Goal: Task Accomplishment & Management: Manage account settings

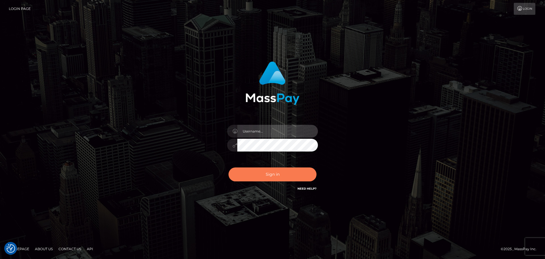
type input "Bedis"
click at [286, 179] on button "Sign in" at bounding box center [272, 174] width 88 height 14
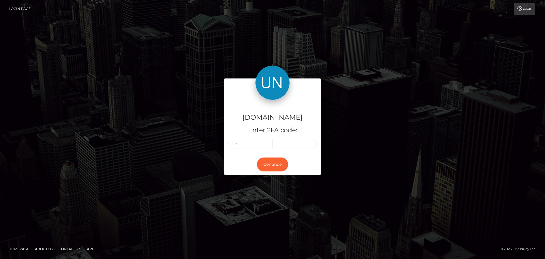
type input "5"
type input "7"
type input "2"
type input "3"
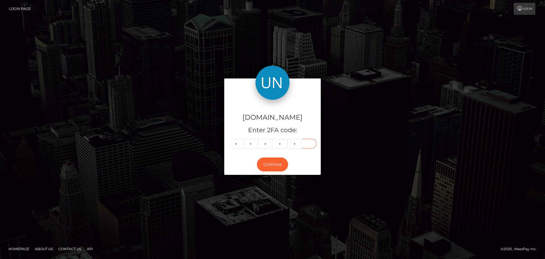
type input "7"
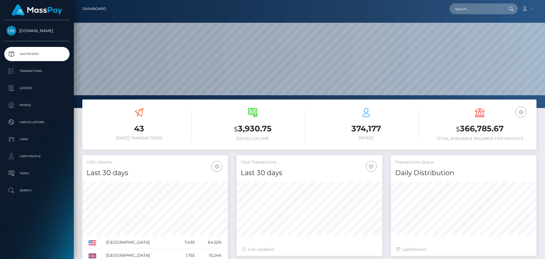
scroll to position [101, 146]
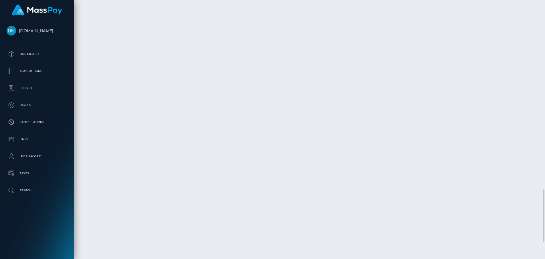
scroll to position [1021, 0]
